Goal: Transaction & Acquisition: Purchase product/service

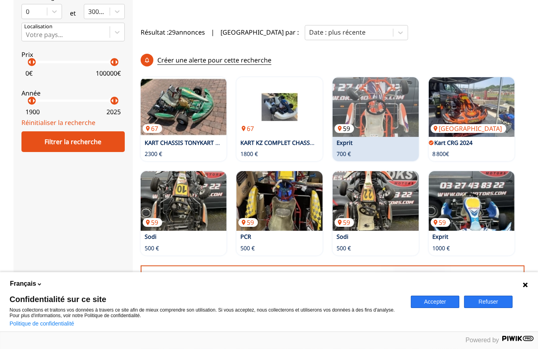
scroll to position [80, 0]
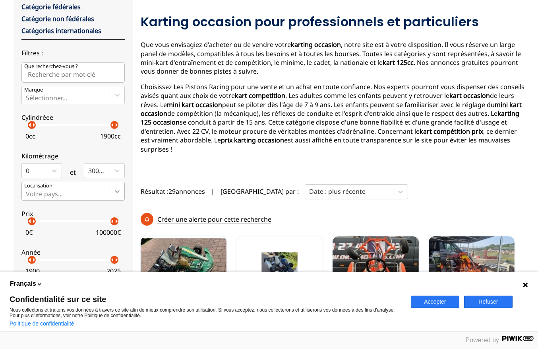
click at [116, 194] on icon at bounding box center [117, 191] width 8 height 8
click at [27, 194] on input "Votre pays..." at bounding box center [27, 193] width 2 height 7
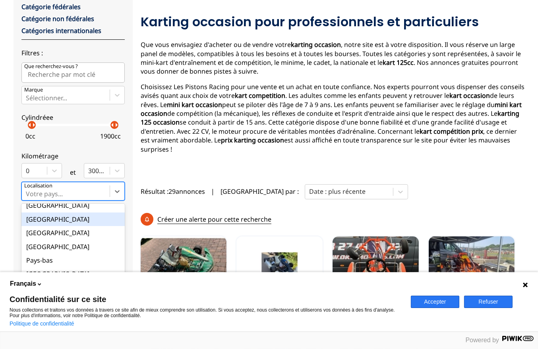
scroll to position [90, 0]
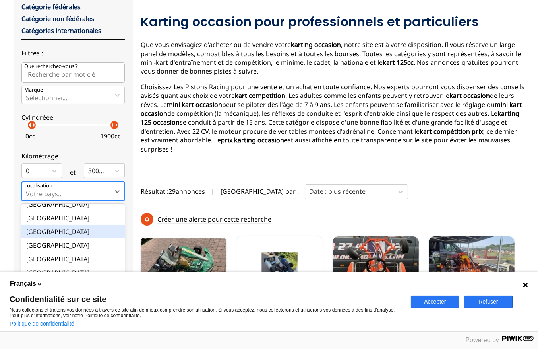
click at [82, 231] on div "[GEOGRAPHIC_DATA]" at bounding box center [72, 232] width 103 height 14
click at [27, 197] on input "option France focused, 9 of 18. 18 results available. Use Up and Down to choose…" at bounding box center [27, 193] width 2 height 7
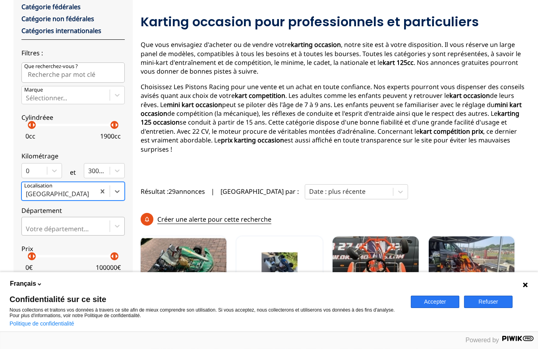
click at [88, 228] on div "Votre département..." at bounding box center [72, 226] width 103 height 18
click at [27, 228] on input "Votre département..." at bounding box center [27, 228] width 2 height 7
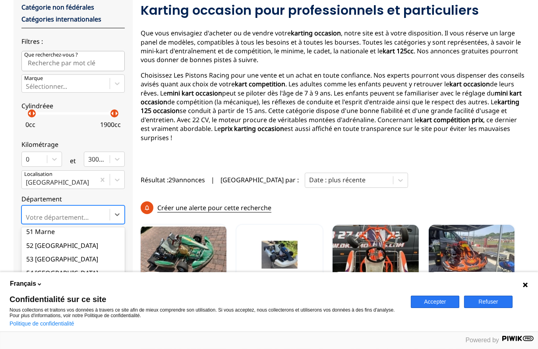
scroll to position [756, 0]
click at [78, 267] on div "57 Moselle" at bounding box center [72, 274] width 103 height 14
click at [27, 221] on input "option 57 Moselle focused, 58 of 101. 101 results available. Use Up and Down to…" at bounding box center [27, 217] width 2 height 7
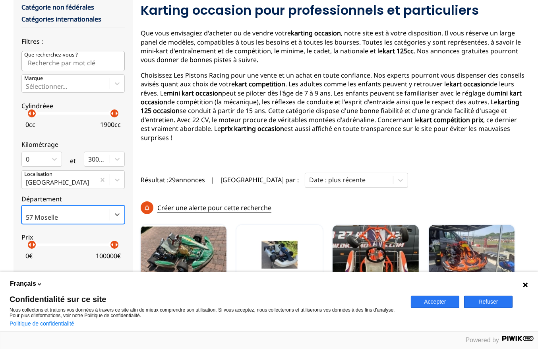
scroll to position [171, 0]
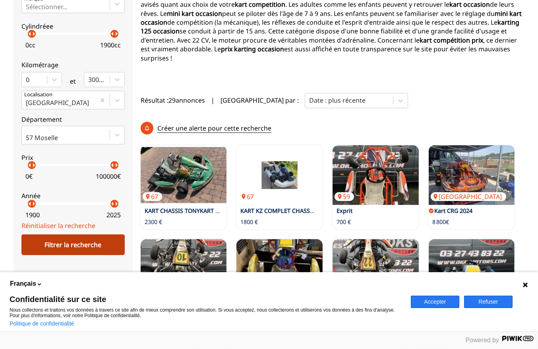
click at [70, 243] on div "Filtrer la recherche" at bounding box center [72, 244] width 103 height 21
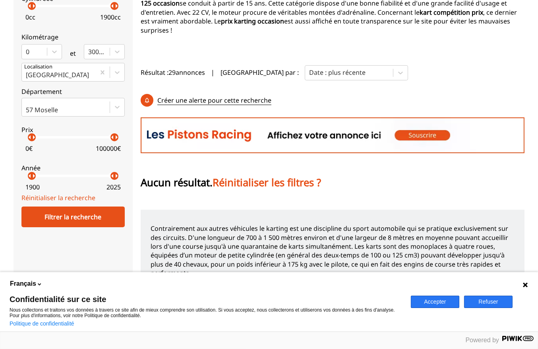
scroll to position [159, 0]
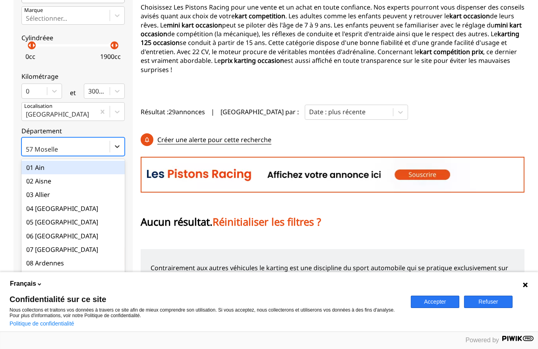
click at [115, 150] on icon at bounding box center [117, 146] width 8 height 8
click at [27, 150] on input "option 01 Ain focused, 1 of 101. 101 results available. Use Up and Down to choo…" at bounding box center [27, 149] width 2 height 7
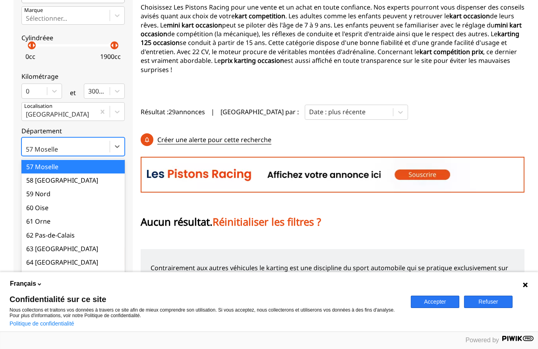
scroll to position [835, 0]
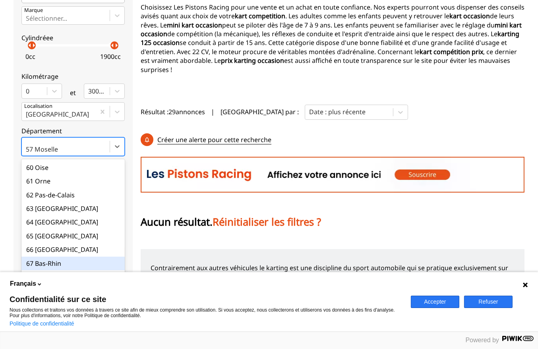
click at [82, 256] on div "67 Bas-Rhin" at bounding box center [72, 263] width 103 height 14
click at [27, 153] on input "option 67 Bas-Rhin focused, 68 of 101. 101 results available. Use Up and Down t…" at bounding box center [27, 149] width 2 height 7
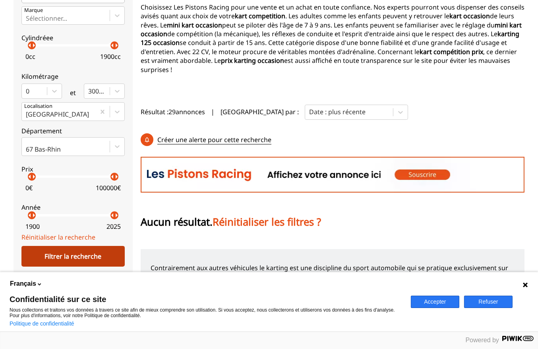
click at [87, 256] on div "Filtrer la recherche" at bounding box center [72, 256] width 103 height 21
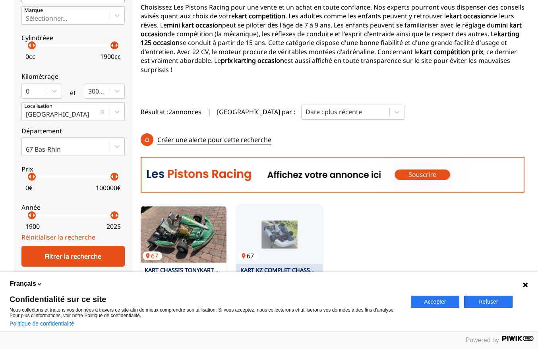
click at [281, 204] on img at bounding box center [280, 234] width 86 height 60
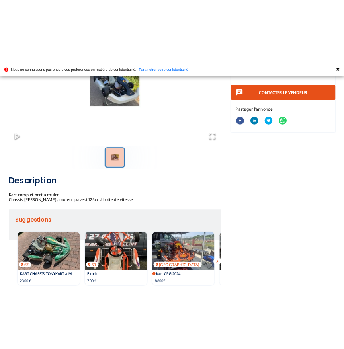
scroll to position [198, 0]
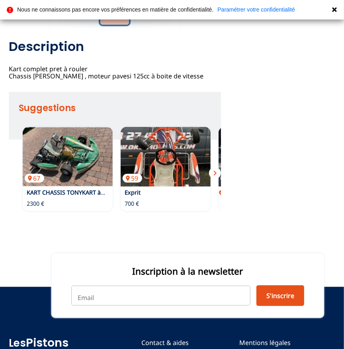
click at [334, 9] on icon at bounding box center [334, 9] width 5 height 5
